Goal: Entertainment & Leisure: Consume media (video, audio)

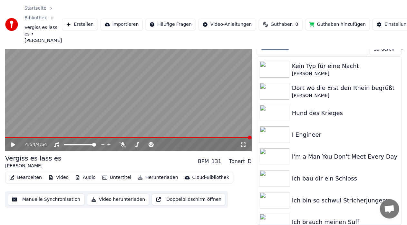
scroll to position [2748, 0]
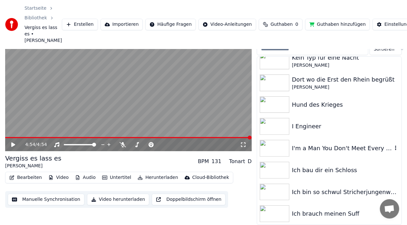
click at [309, 152] on div "I'm a Man You Don't Meet Every Day" at bounding box center [342, 148] width 101 height 9
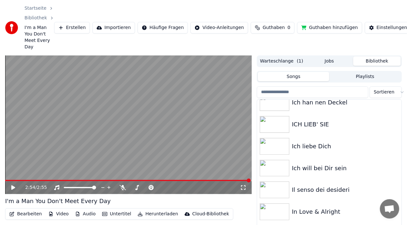
scroll to position [2990, 0]
click at [321, 143] on div "Ich will bei Dir sein" at bounding box center [342, 146] width 101 height 9
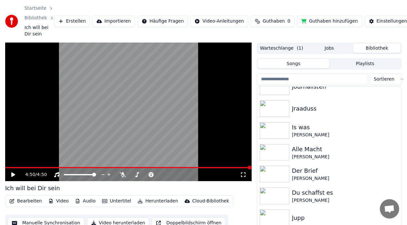
scroll to position [3443, 0]
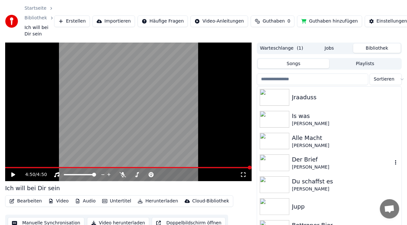
click at [301, 163] on div "Der Brief" at bounding box center [342, 159] width 101 height 9
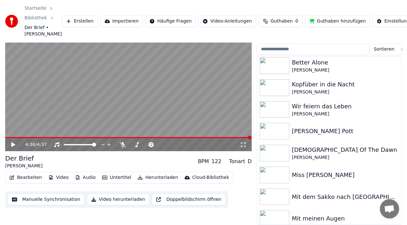
scroll to position [4423, 0]
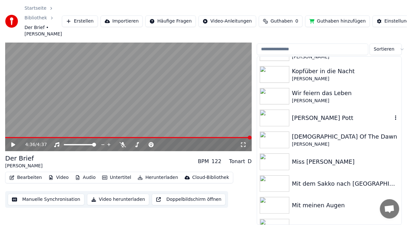
click at [305, 117] on div "[PERSON_NAME] Pott" at bounding box center [342, 118] width 101 height 9
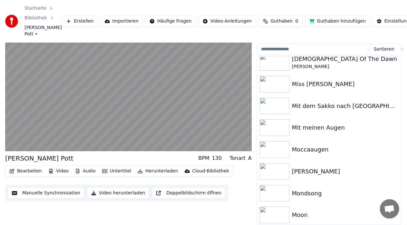
scroll to position [4513, 0]
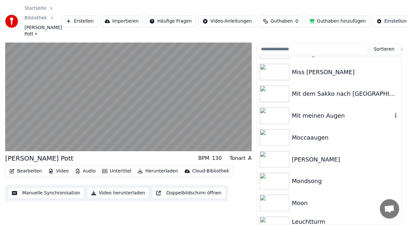
click at [304, 117] on div "Mit meinen Augen" at bounding box center [342, 115] width 101 height 9
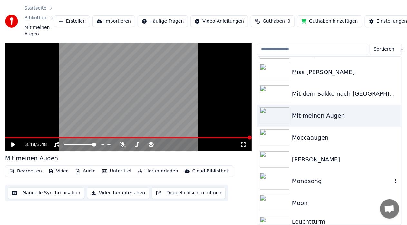
click at [321, 185] on div "Mondsong" at bounding box center [342, 181] width 101 height 9
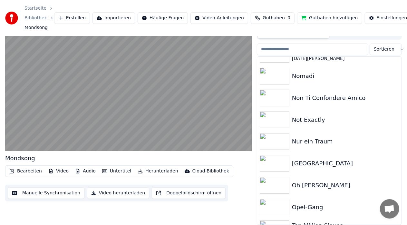
scroll to position [4926, 0]
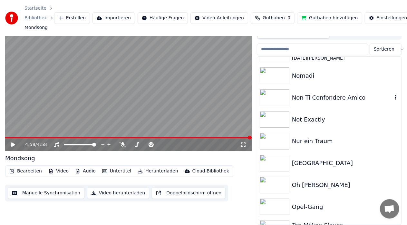
click at [300, 99] on div "Non Ti Confondere Amico" at bounding box center [342, 97] width 101 height 9
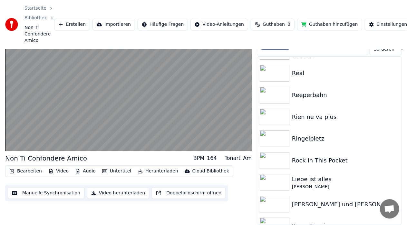
scroll to position [5249, 0]
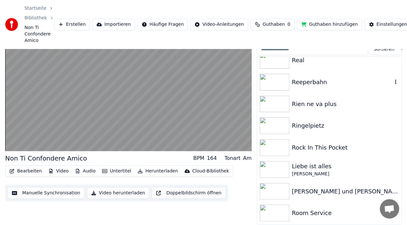
click at [303, 80] on div "Reeperbahn" at bounding box center [342, 82] width 101 height 9
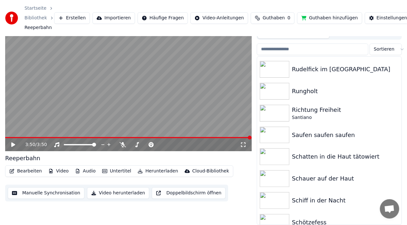
scroll to position [5494, 0]
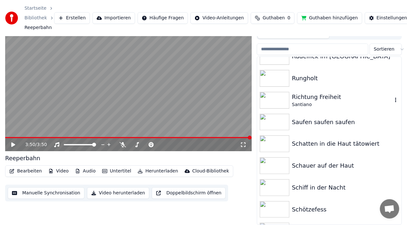
click at [297, 103] on div "Santiano" at bounding box center [342, 105] width 101 height 6
